Goal: Task Accomplishment & Management: Complete application form

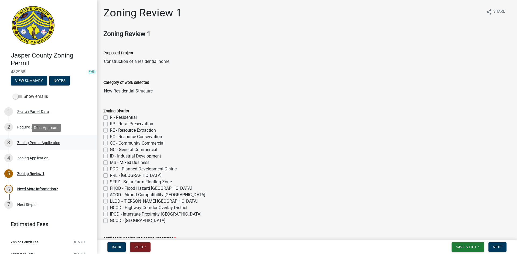
click at [32, 144] on div "Zoning Permit Application" at bounding box center [38, 143] width 43 height 4
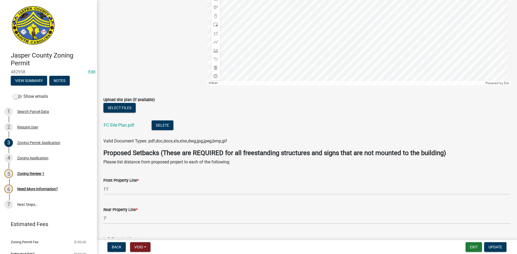
scroll to position [956, 0]
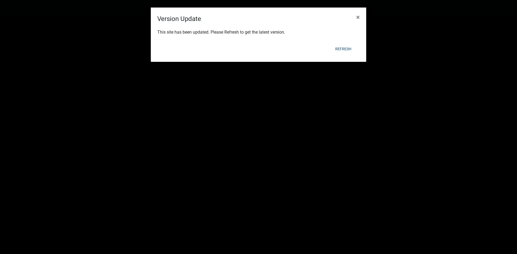
select select "3: 100"
click at [346, 48] on button "Refresh" at bounding box center [343, 49] width 25 height 10
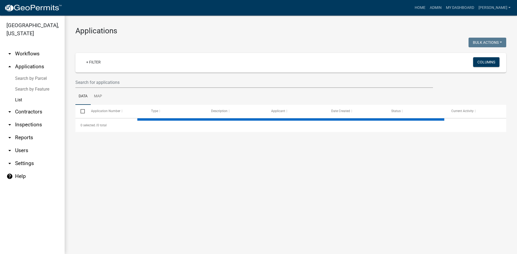
select select "3: 100"
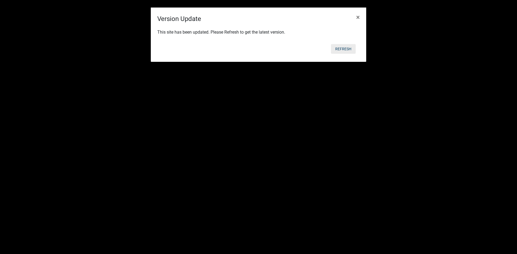
click at [346, 48] on button "Refresh" at bounding box center [343, 49] width 25 height 10
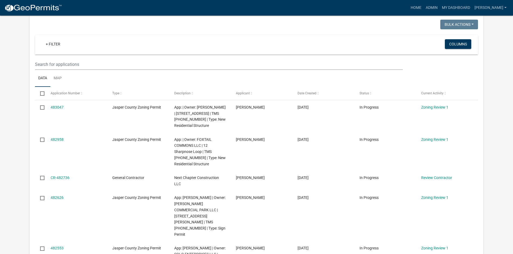
scroll to position [54, 0]
